Goal: Task Accomplishment & Management: Manage account settings

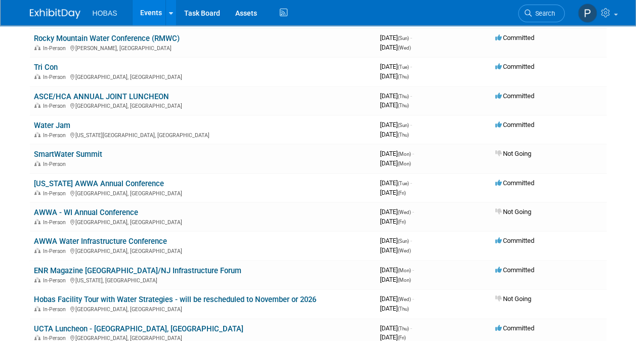
scroll to position [93, 0]
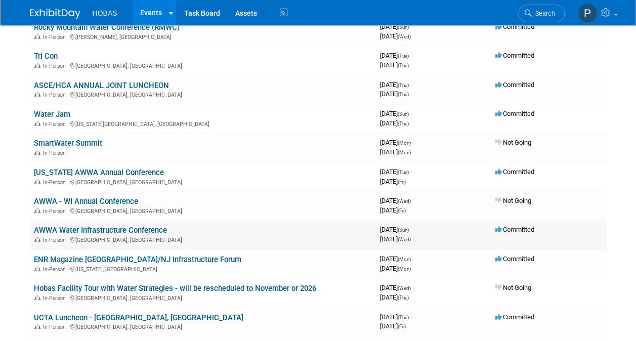
click at [110, 227] on link "AWWA Water Infrastructure Conference" at bounding box center [100, 230] width 133 height 9
click at [99, 230] on link "AWWA Water Infrastructure Conference" at bounding box center [100, 230] width 133 height 9
click at [94, 229] on link "AWWA Water Infrastructure Conference" at bounding box center [100, 230] width 133 height 9
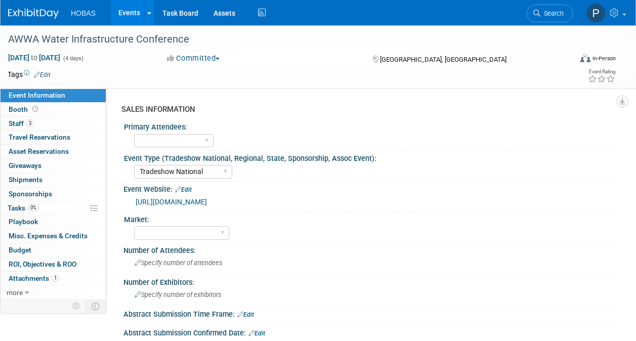
select select "Tradeshow National"
select select "Attending only"
select select "Tradeshow National"
select select "Attending only"
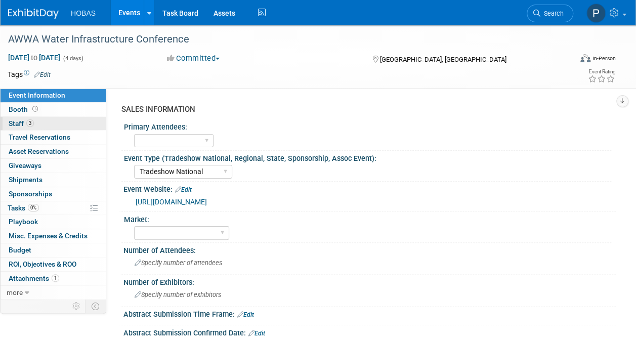
click at [19, 120] on span "Staff 3" at bounding box center [21, 123] width 25 height 8
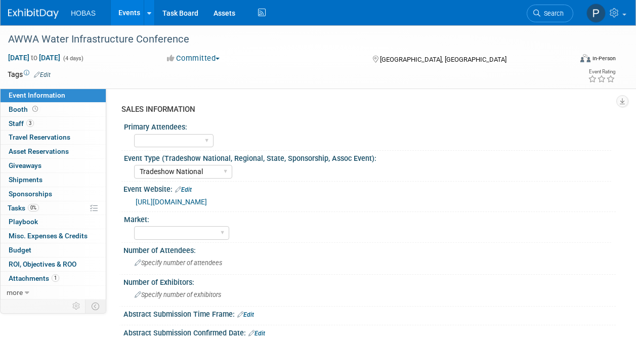
select select "Tradeshow National"
select select "Attending only"
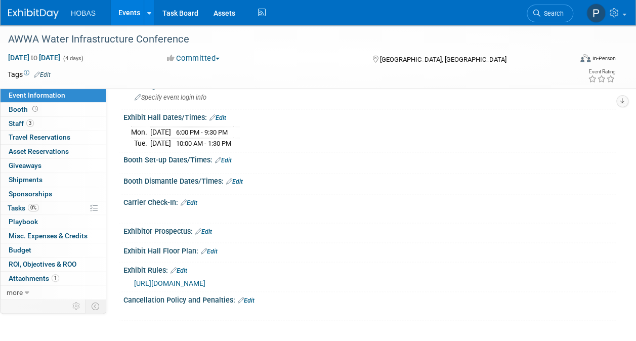
scroll to position [719, 0]
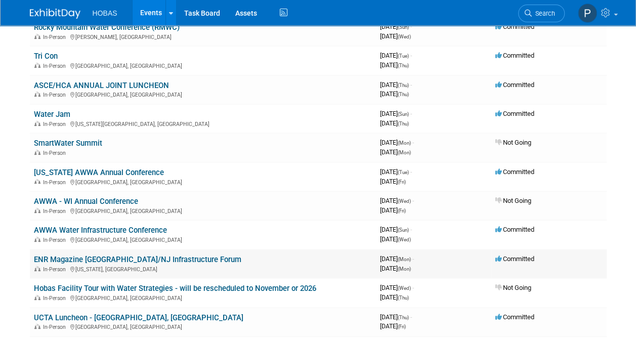
click at [104, 257] on link "ENR Magazine [GEOGRAPHIC_DATA]/NJ Infrastructure Forum" at bounding box center [137, 259] width 207 height 9
click at [92, 230] on link "AWWA Water Infrastructure Conference" at bounding box center [100, 230] width 133 height 9
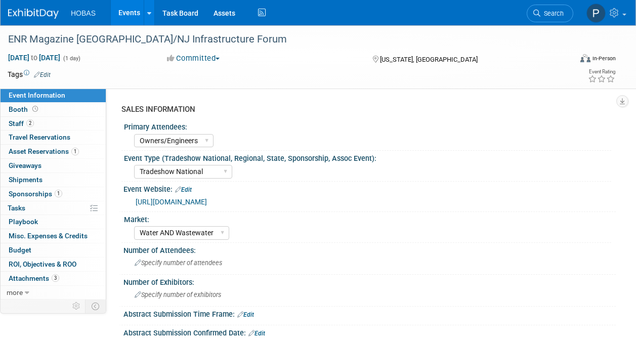
select select "Owners/Engineers"
select select "Tradeshow National"
select select "Water AND Wastewater"
select select "Sponsorship only"
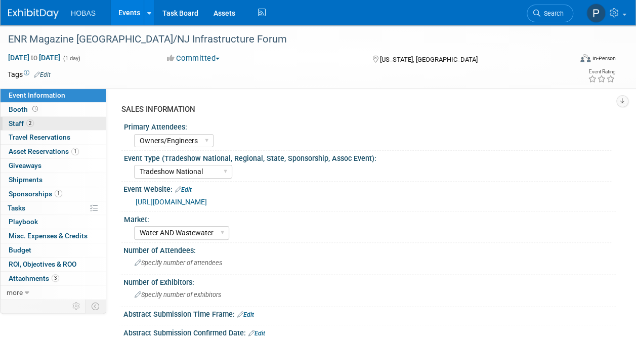
click at [17, 120] on span "Staff 2" at bounding box center [21, 123] width 25 height 8
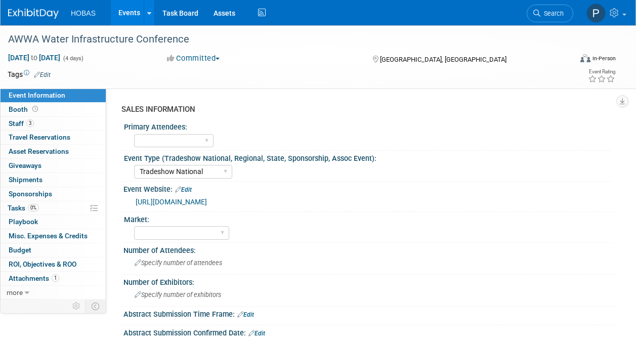
select select "Tradeshow National"
select select "Attending only"
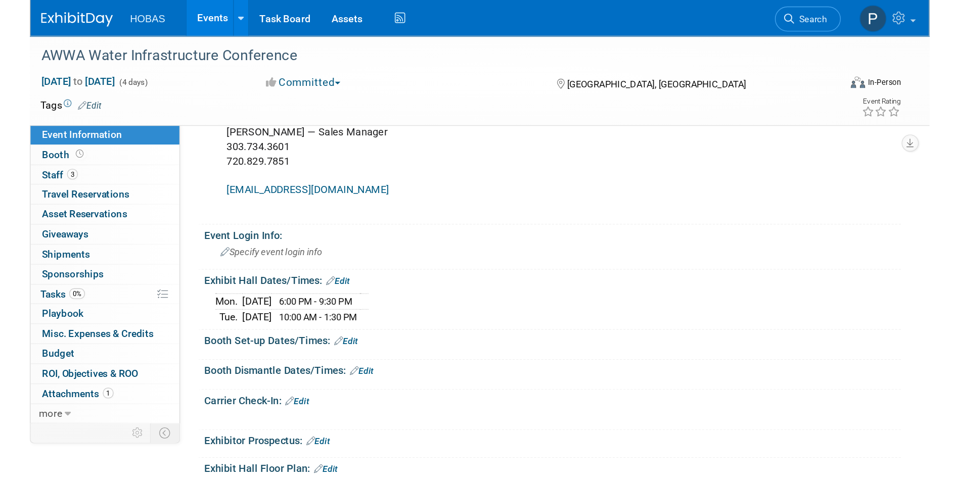
scroll to position [659, 0]
